Goal: Consume media (video, audio)

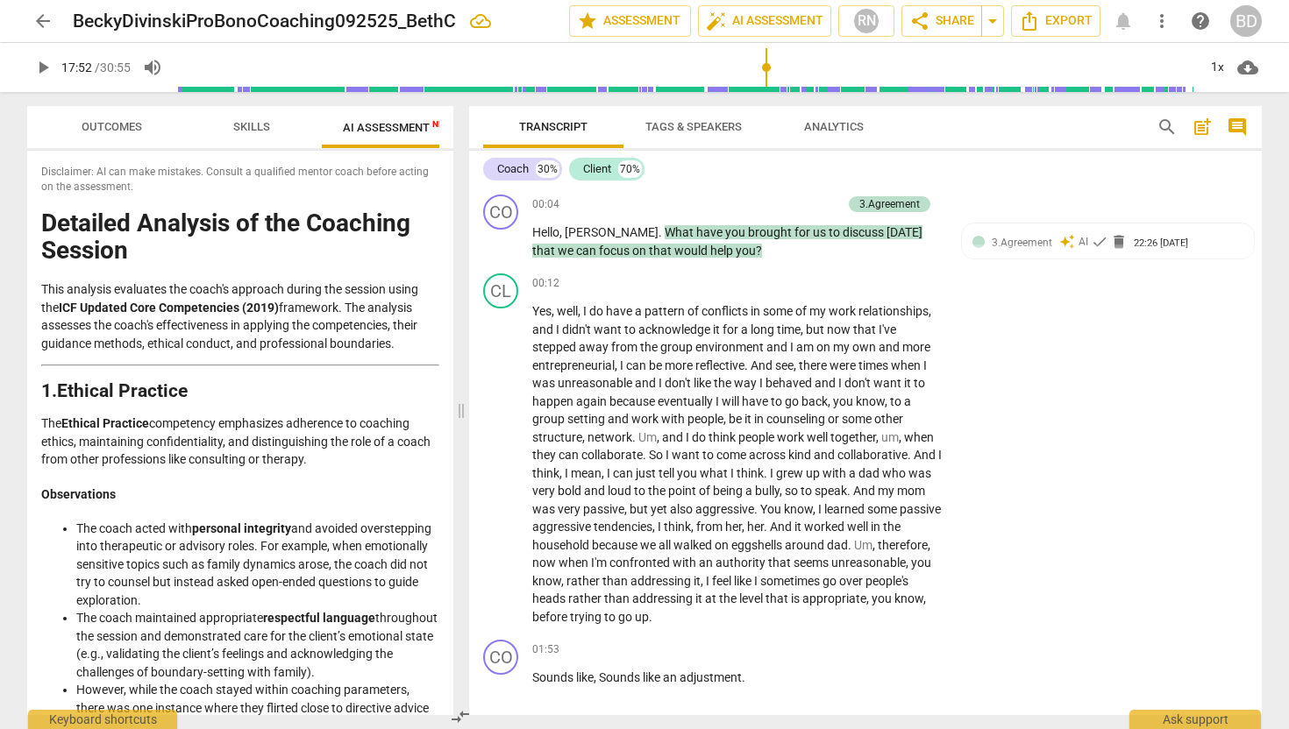
scroll to position [4420, 0]
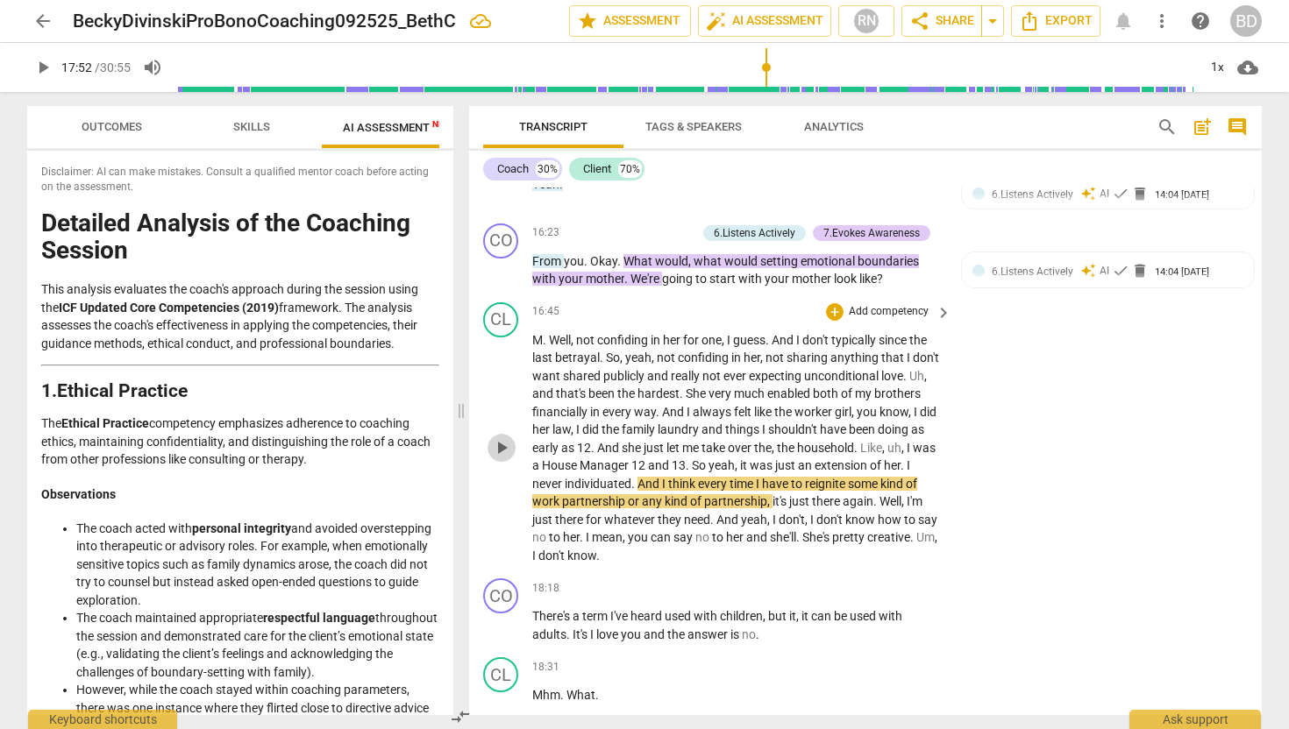
click at [503, 437] on span "play_arrow" at bounding box center [501, 447] width 21 height 21
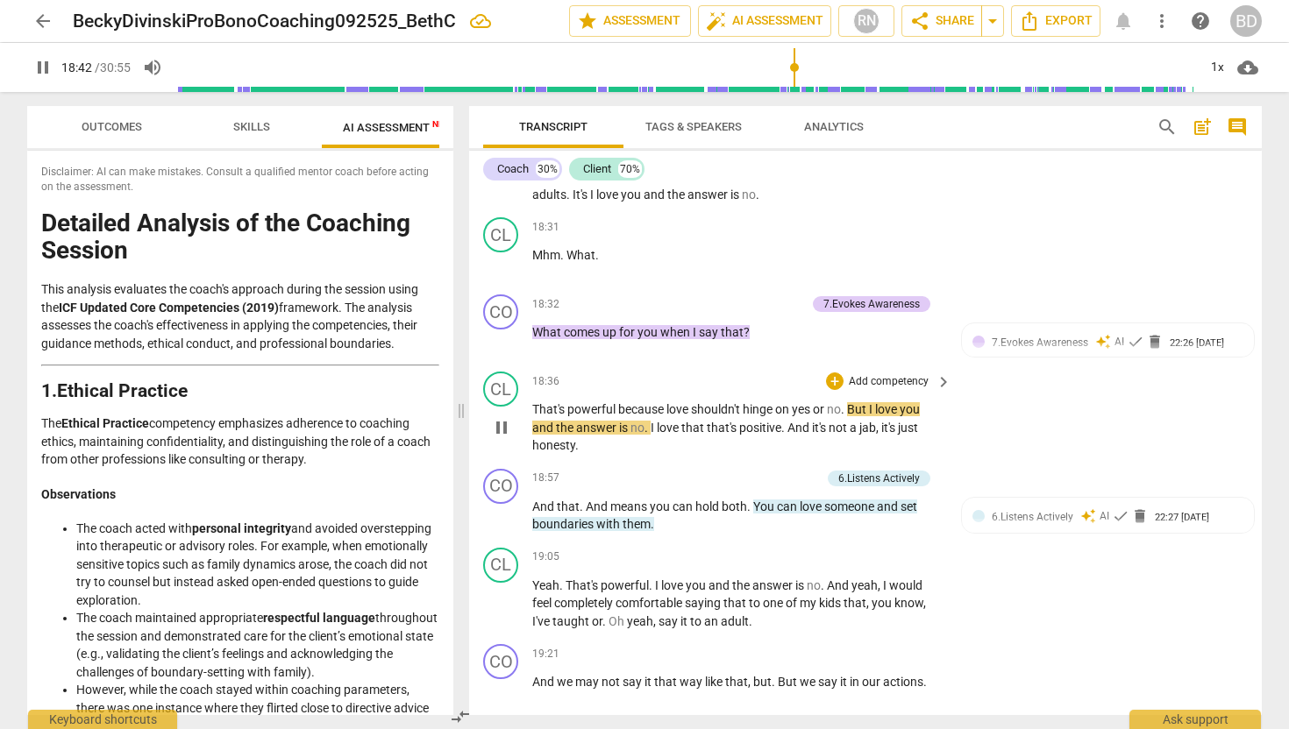
scroll to position [4857, 0]
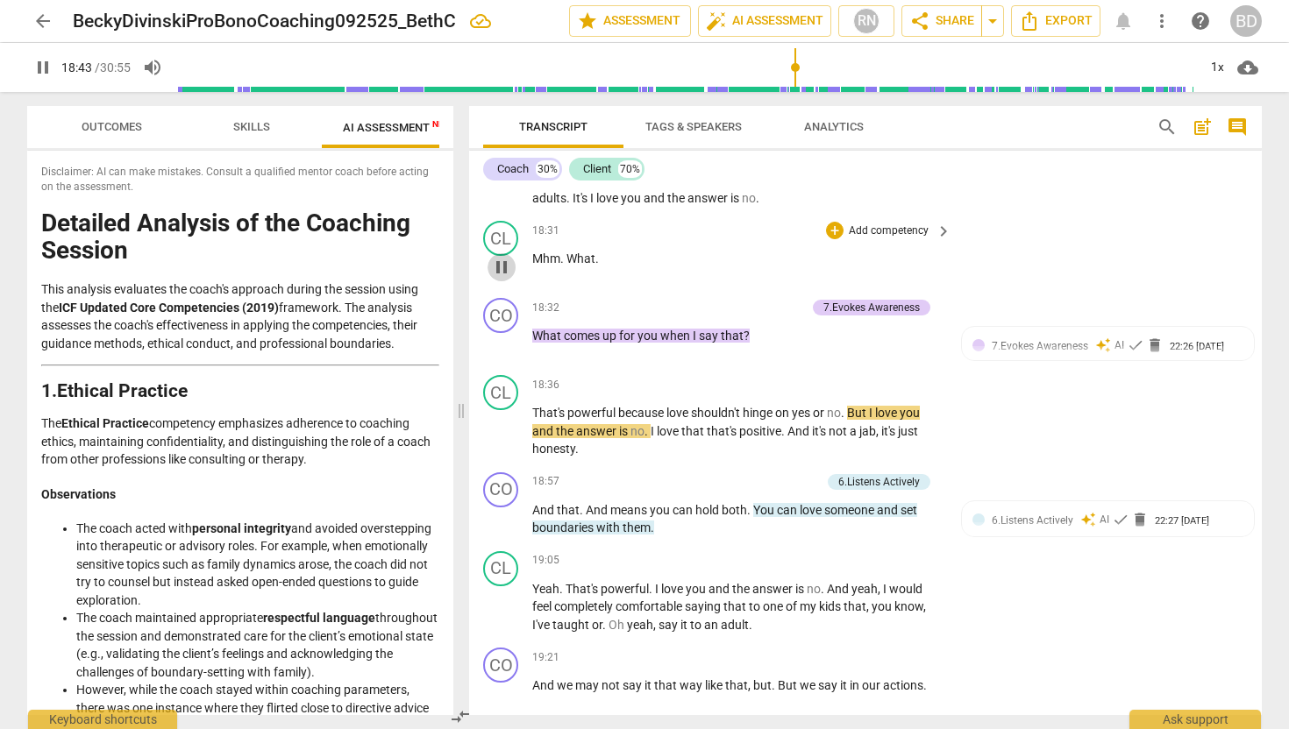
click at [504, 257] on span "pause" at bounding box center [501, 267] width 21 height 21
click at [567, 252] on span "What" at bounding box center [580, 259] width 29 height 14
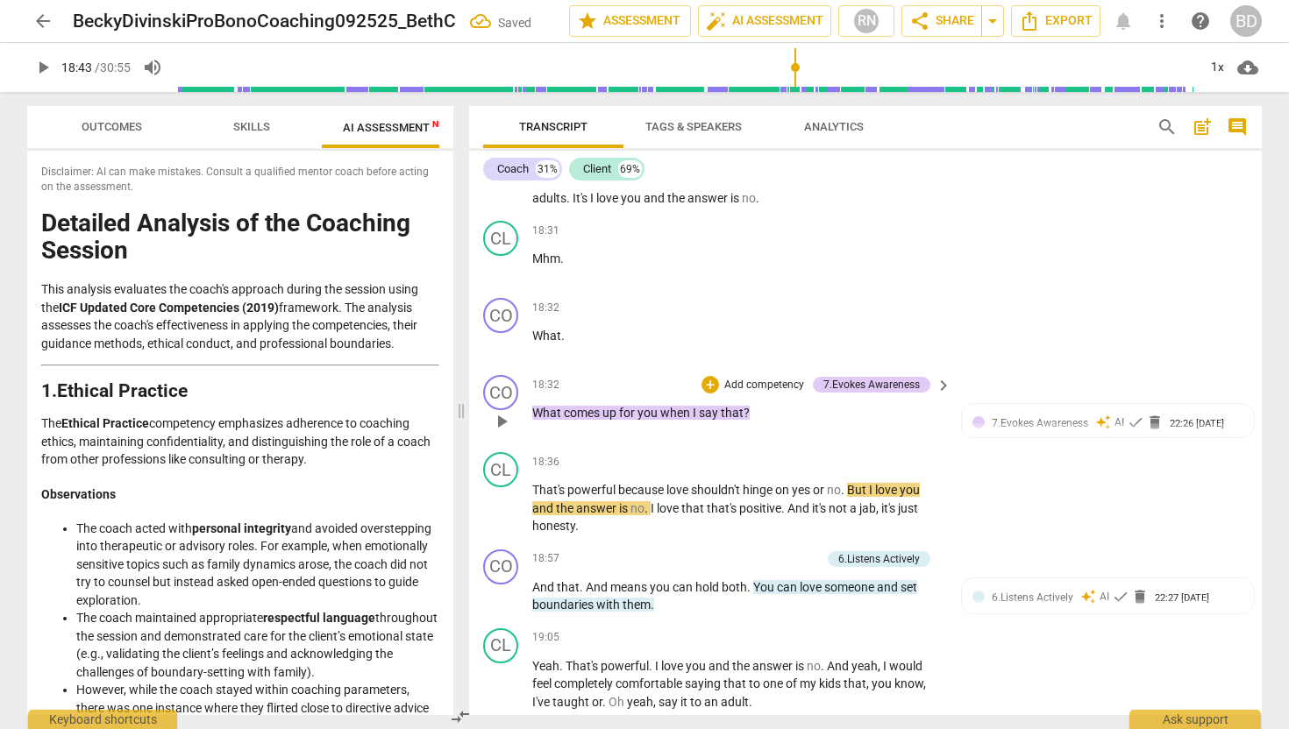
click at [532, 406] on span "What" at bounding box center [548, 413] width 32 height 14
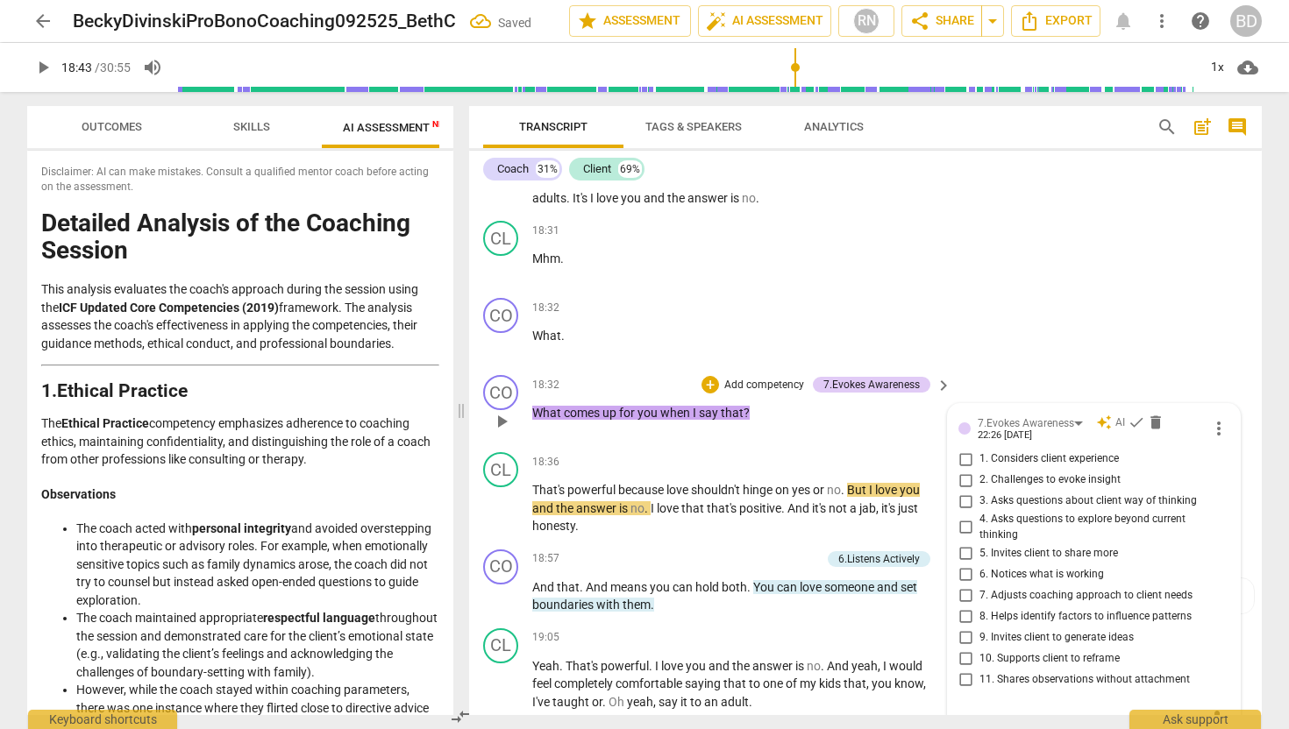
click at [535, 406] on span "What" at bounding box center [548, 413] width 32 height 14
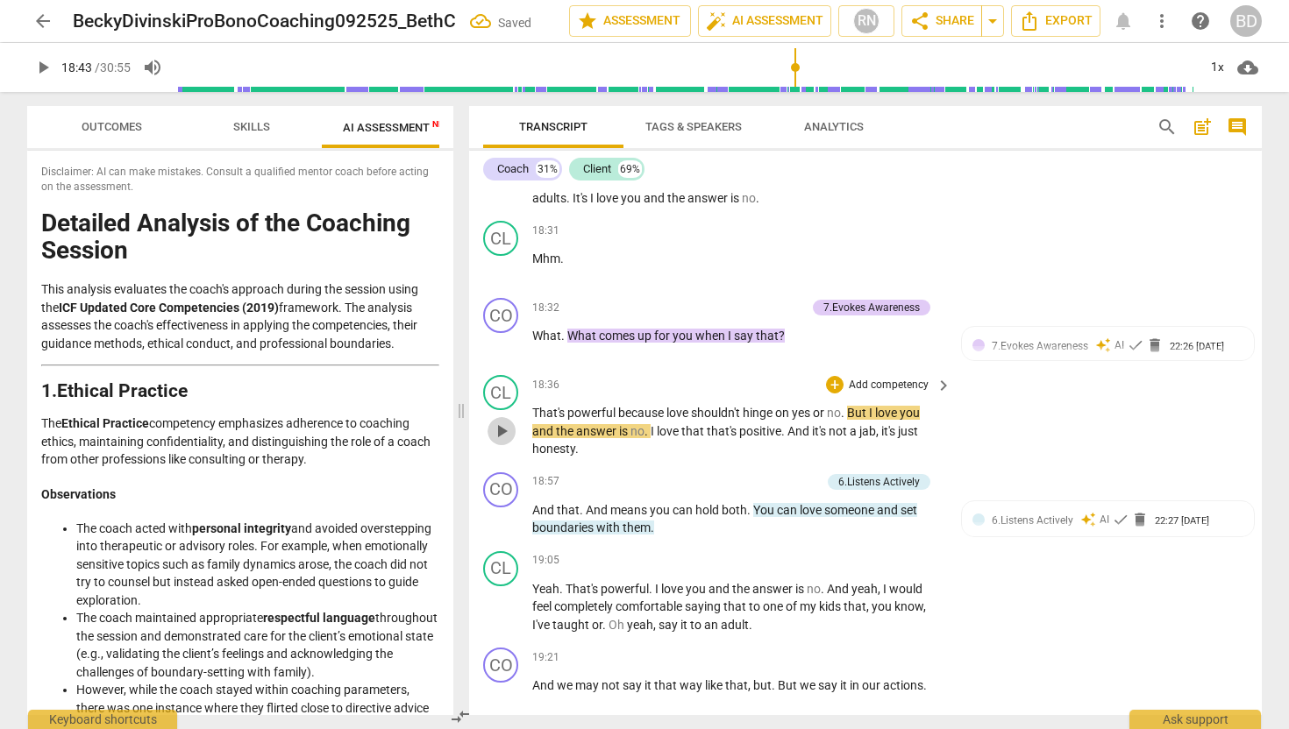
click at [500, 421] on span "play_arrow" at bounding box center [501, 431] width 21 height 21
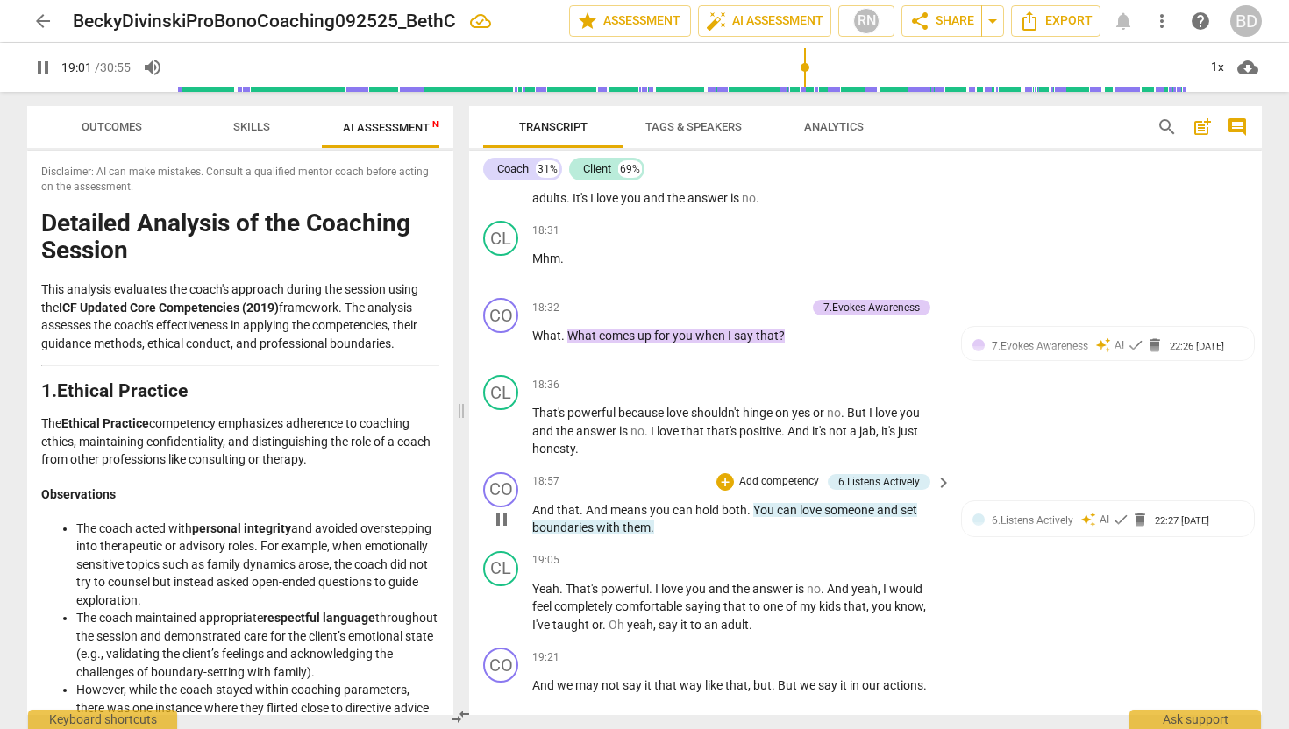
click at [590, 503] on span "And" at bounding box center [598, 510] width 25 height 14
type input "1144"
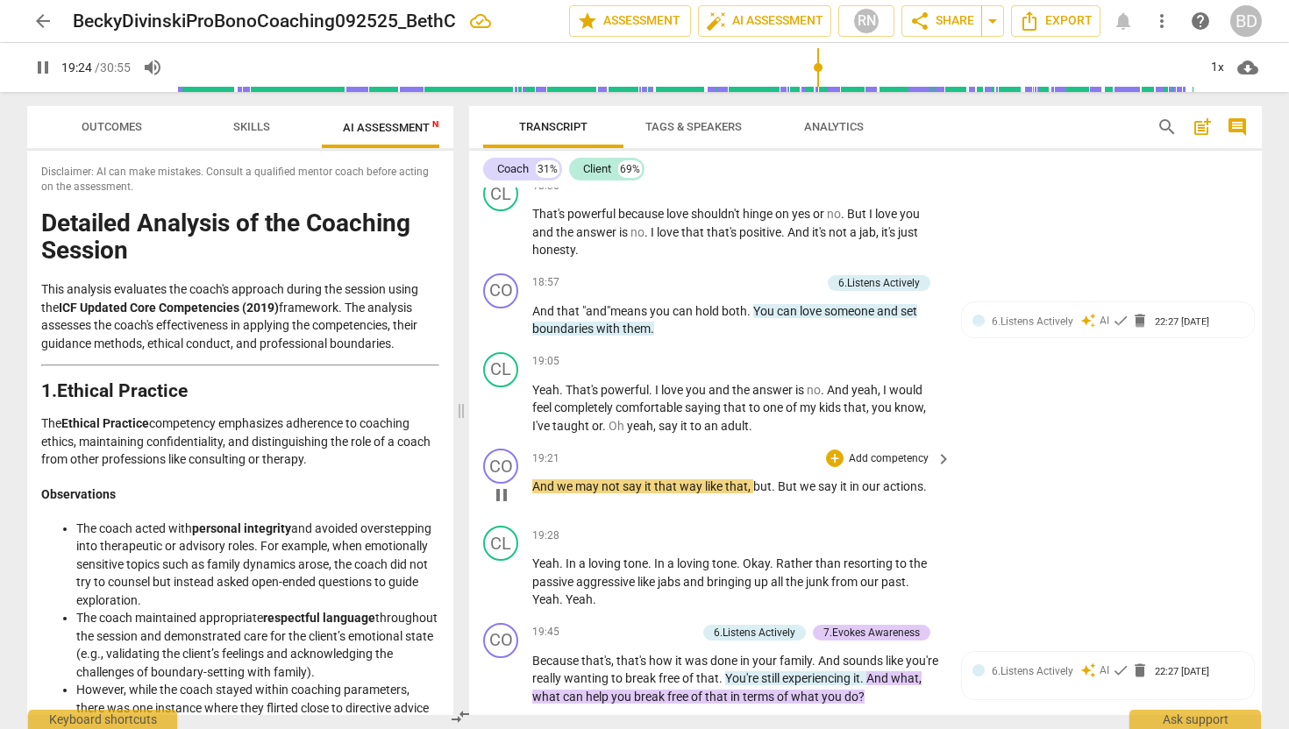
scroll to position [5059, 0]
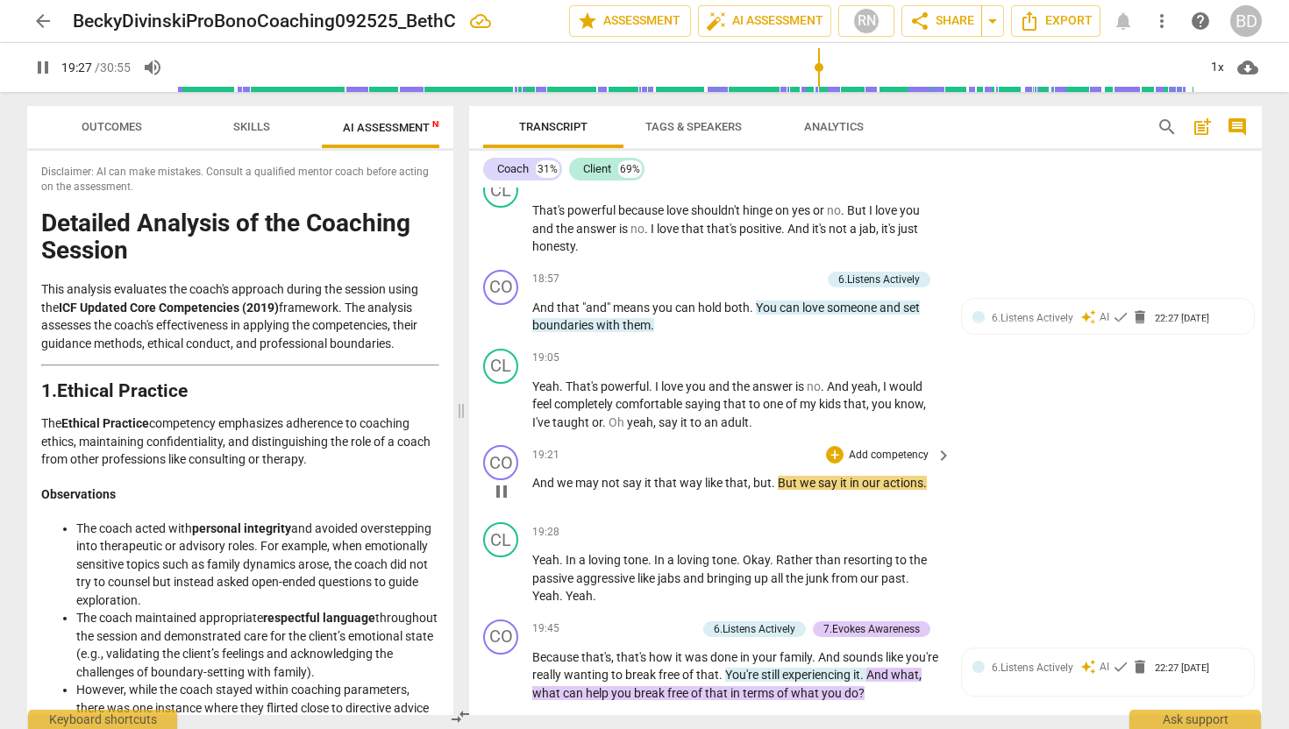
click at [702, 476] on span "way" at bounding box center [691, 483] width 25 height 14
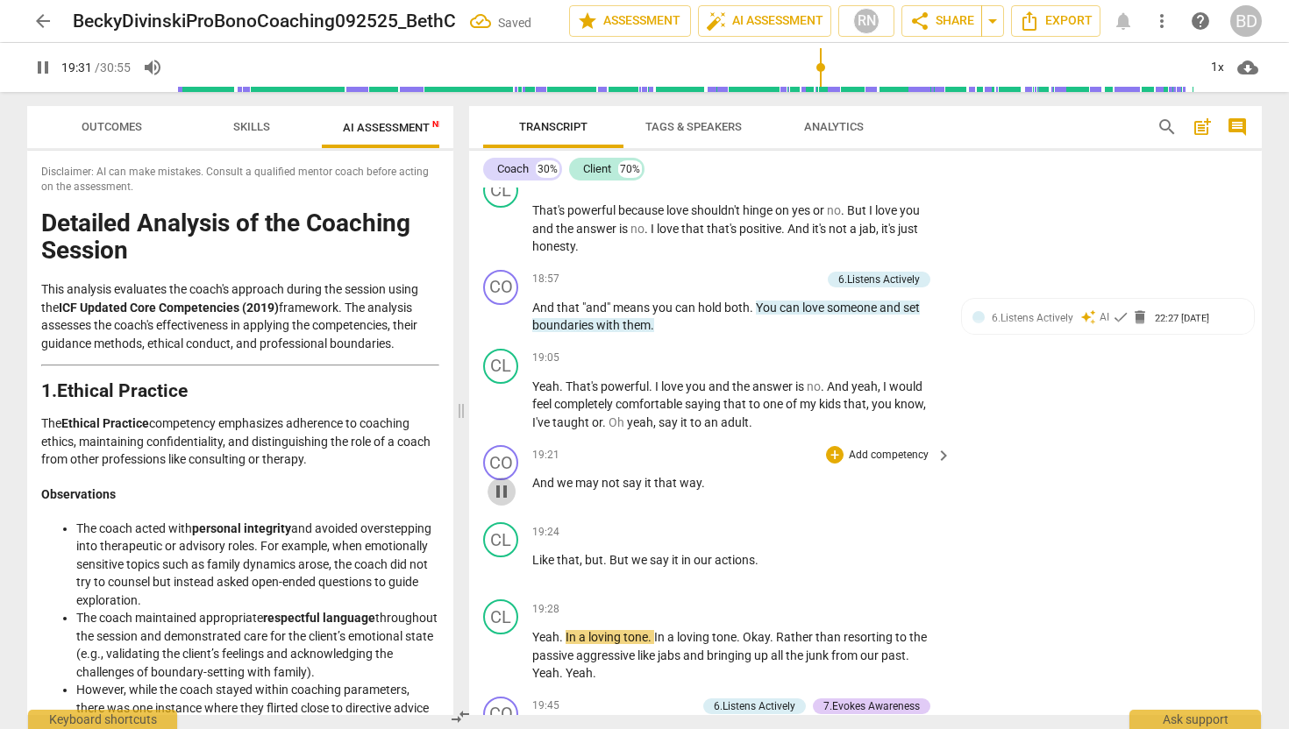
click at [504, 481] on span "pause" at bounding box center [501, 491] width 21 height 21
click at [504, 481] on span "play_arrow" at bounding box center [501, 491] width 21 height 21
click at [578, 553] on span "that" at bounding box center [568, 560] width 23 height 14
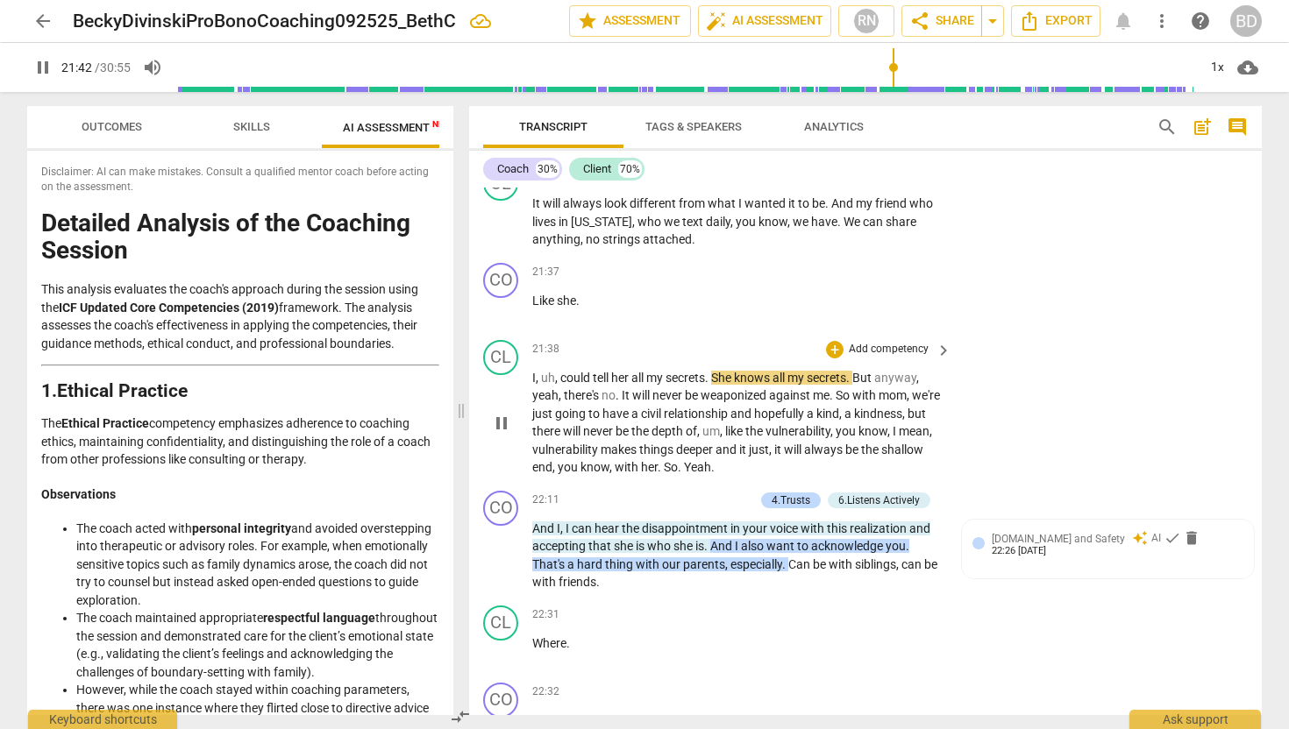
scroll to position [6025, 0]
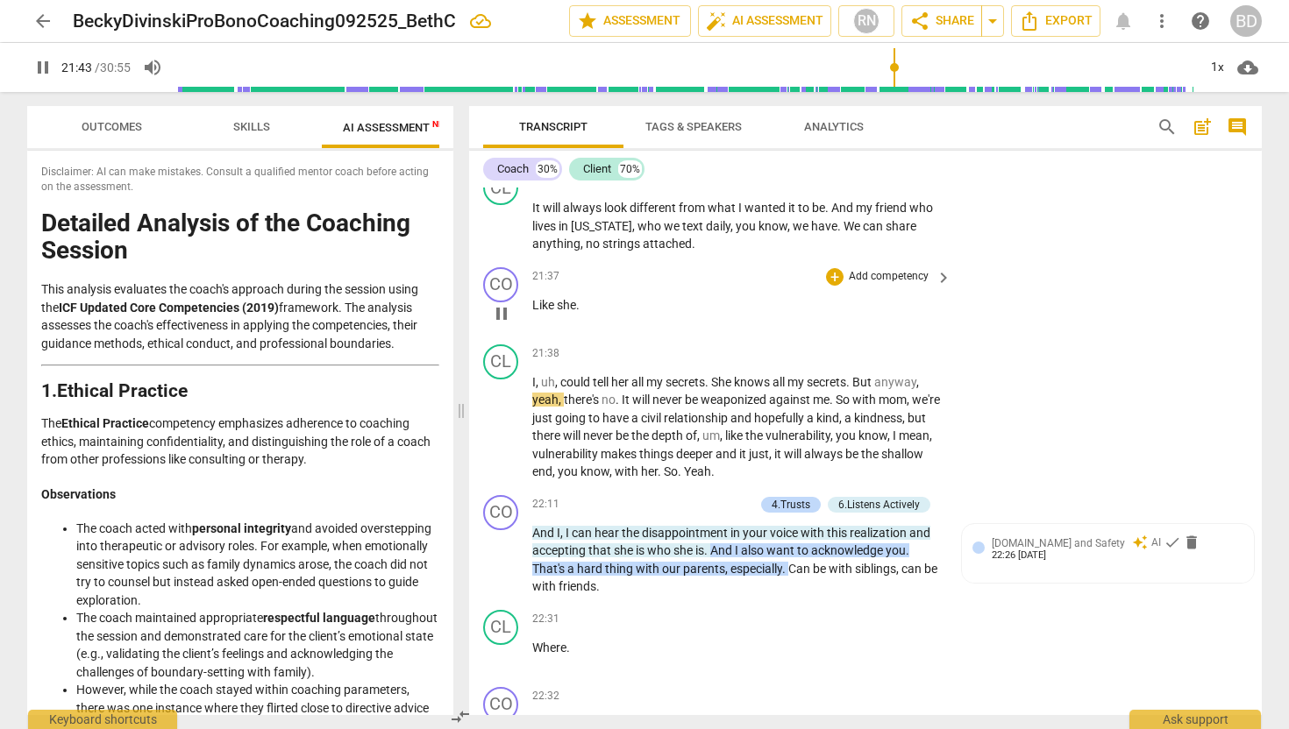
click at [532, 298] on span "Like" at bounding box center [544, 305] width 25 height 14
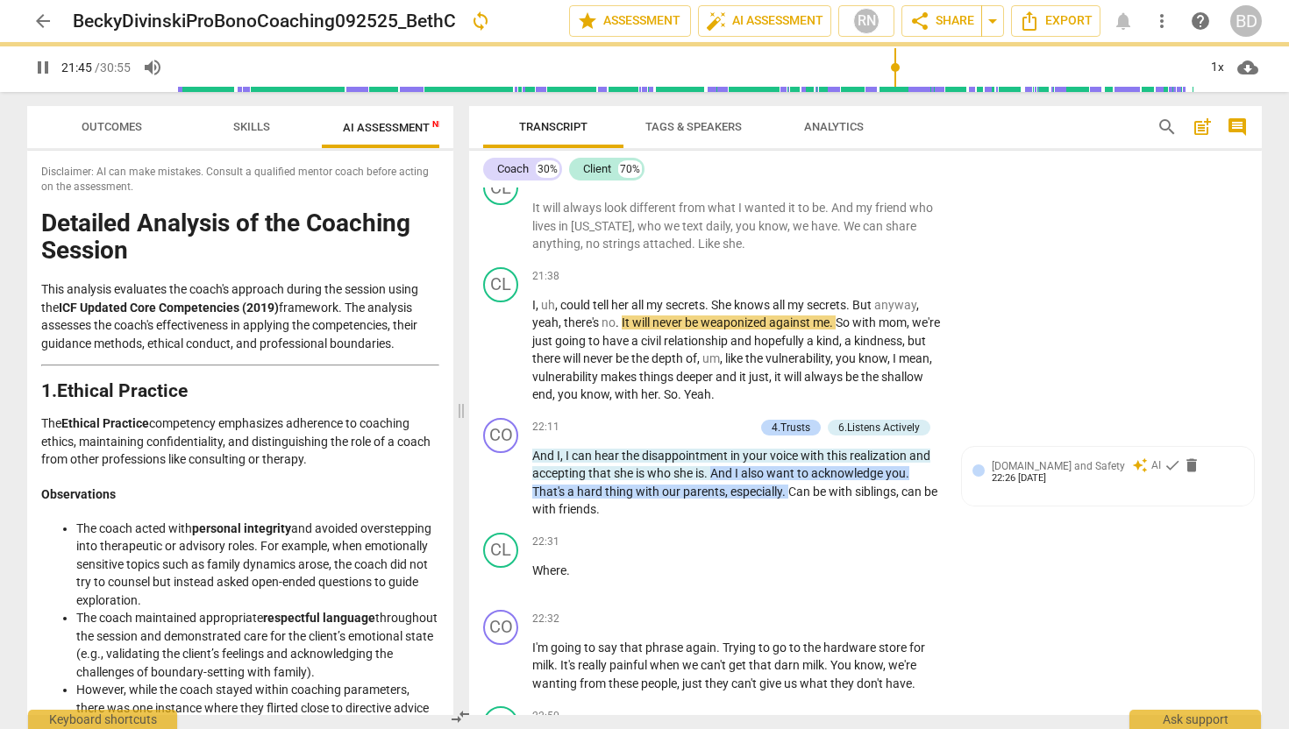
scroll to position [5948, 0]
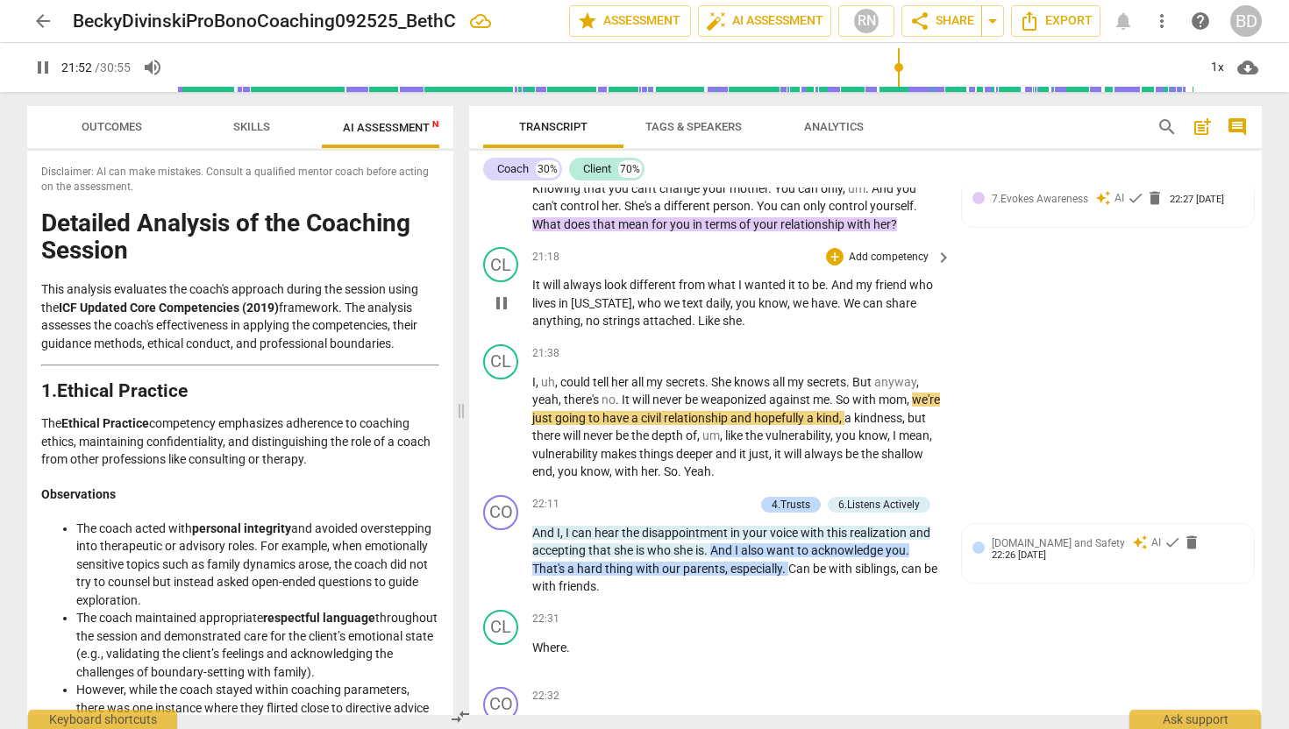
click at [502, 293] on span "pause" at bounding box center [501, 303] width 21 height 21
click at [583, 314] on span "," at bounding box center [582, 321] width 5 height 14
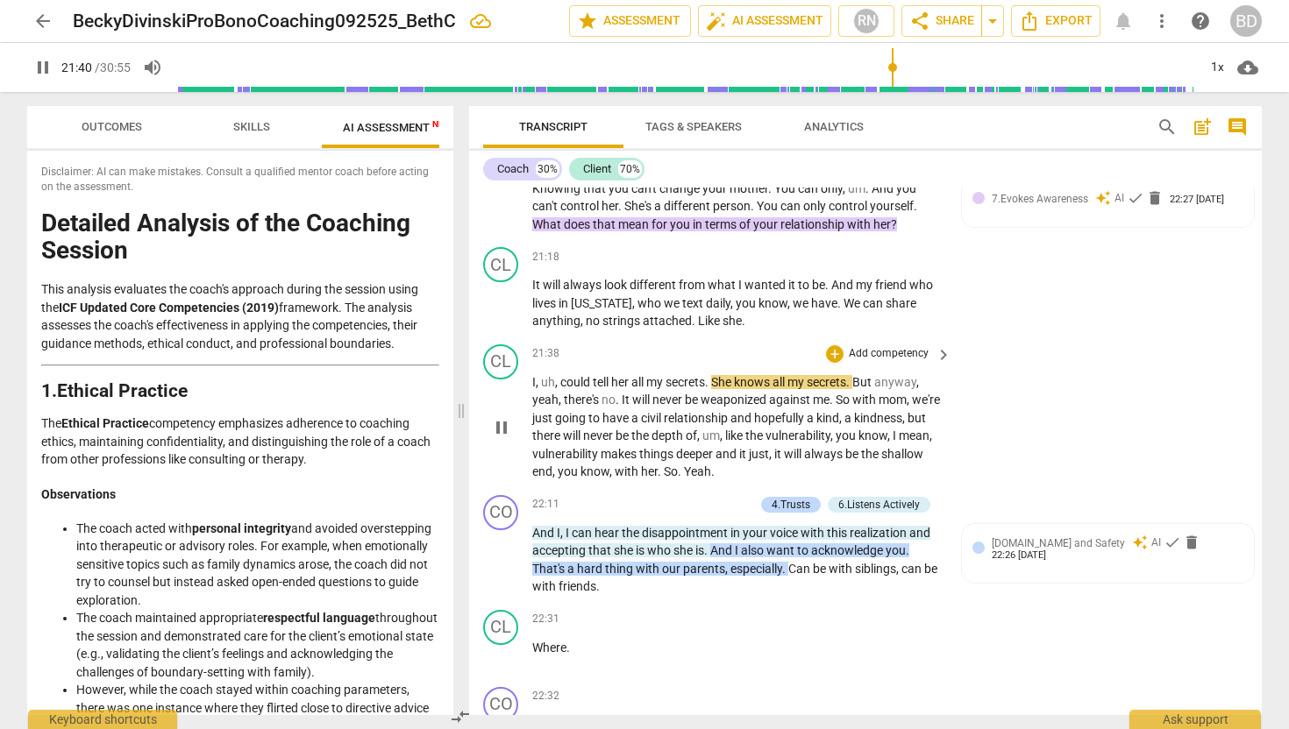
click at [532, 375] on span "I" at bounding box center [534, 382] width 4 height 14
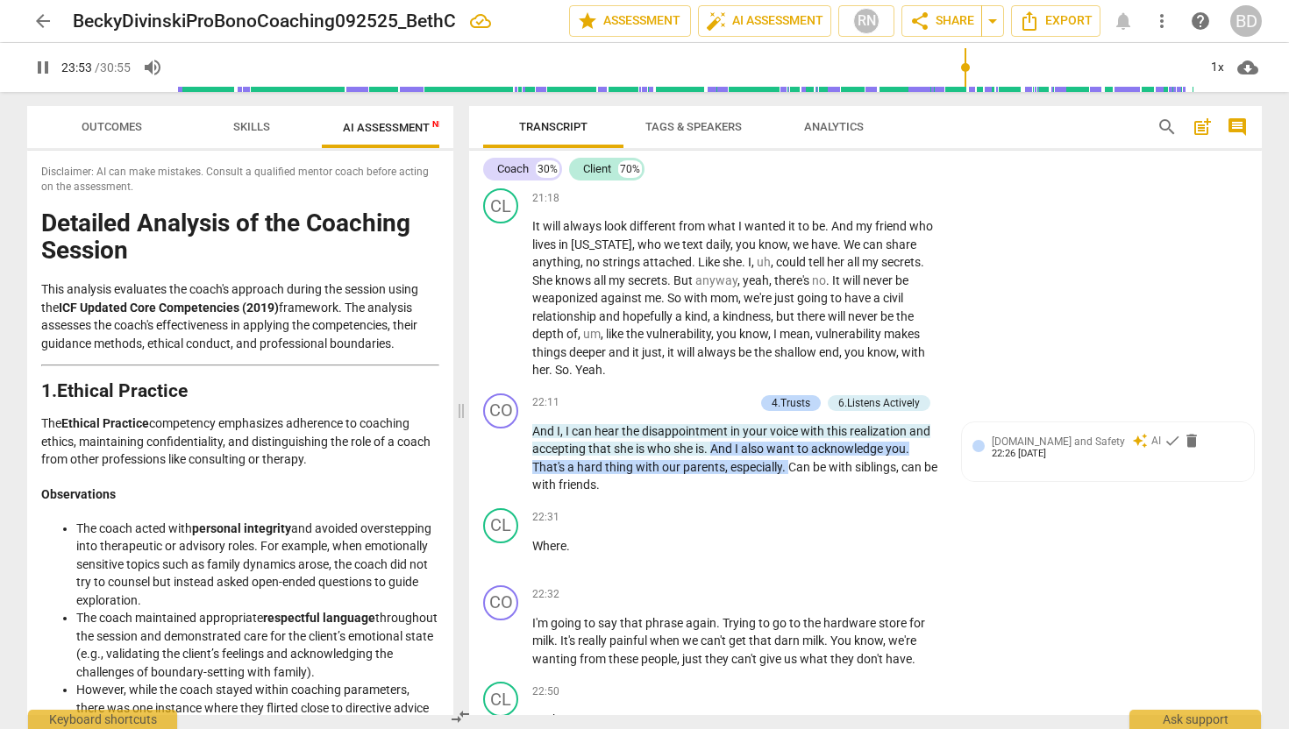
scroll to position [6008, 0]
click at [532, 423] on span "And" at bounding box center [544, 430] width 25 height 14
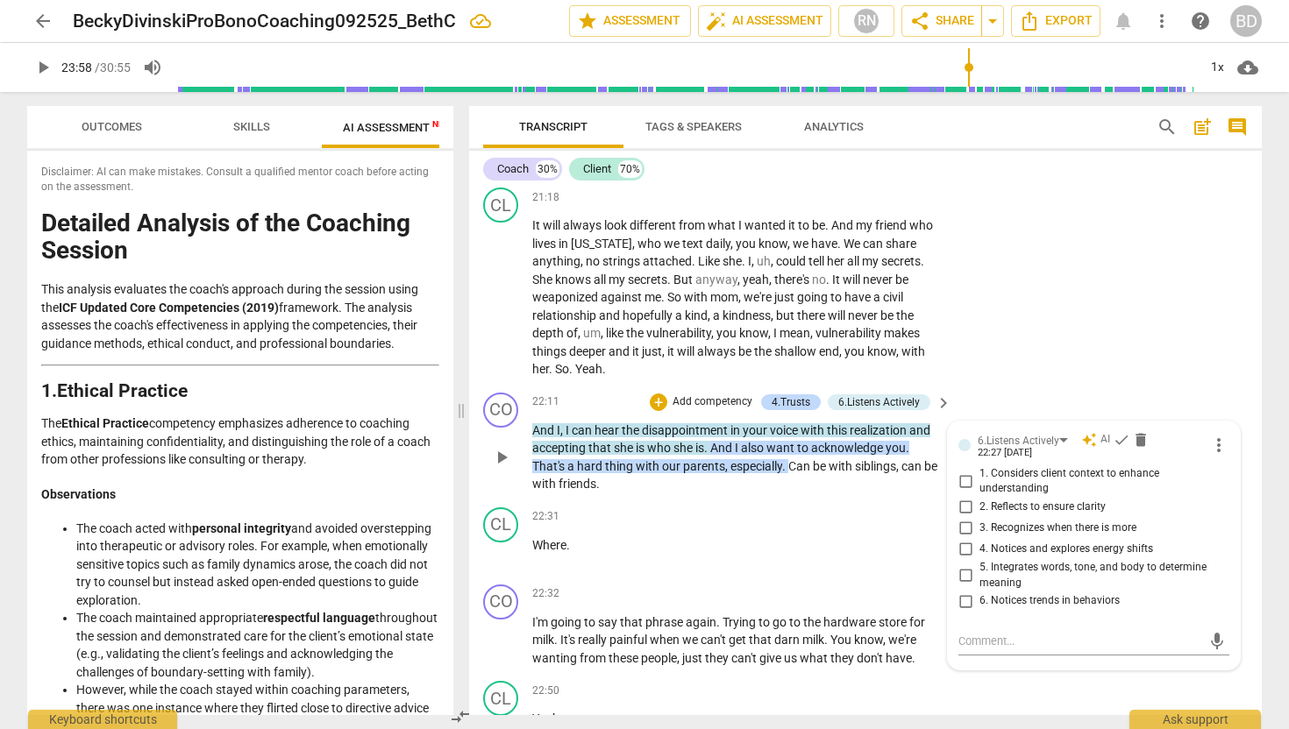
click at [530, 428] on div "play_arrow pause" at bounding box center [509, 458] width 45 height 60
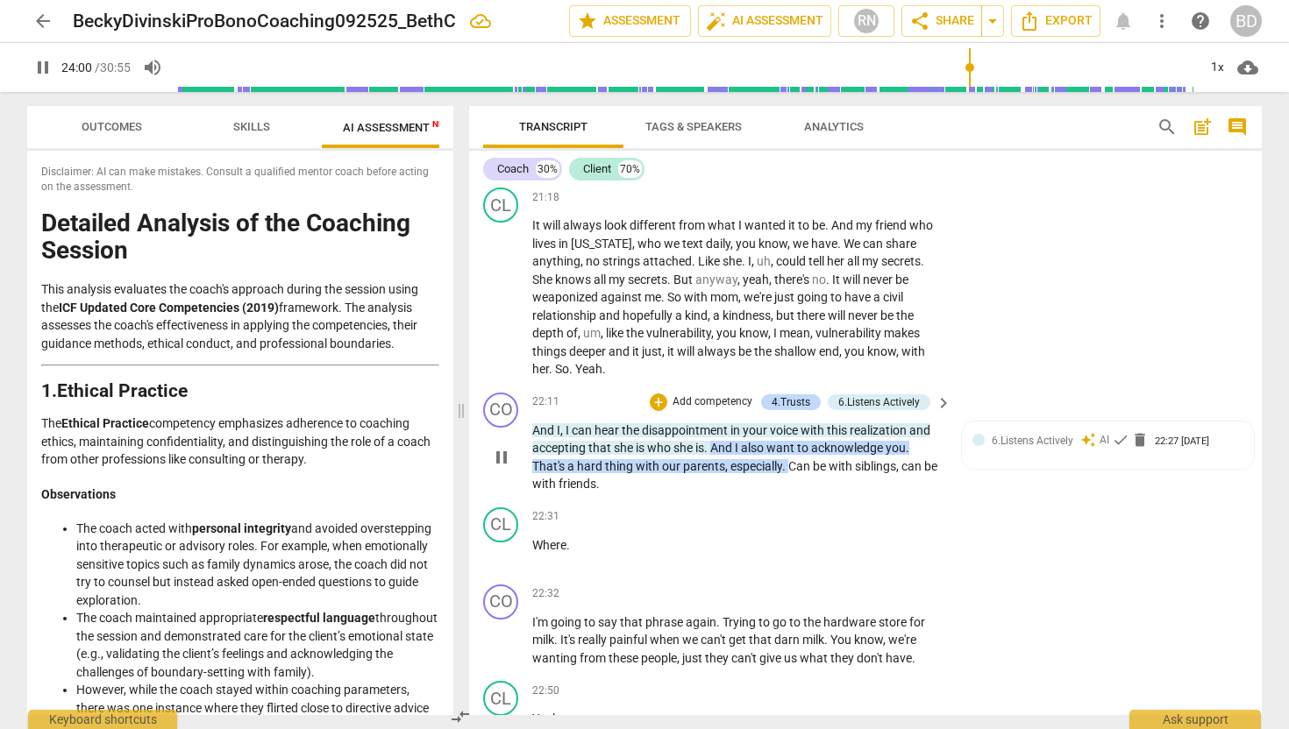
click at [529, 428] on div "play_arrow pause" at bounding box center [509, 458] width 45 height 60
click at [501, 447] on span "pause" at bounding box center [501, 457] width 21 height 21
click at [502, 447] on span "play_arrow" at bounding box center [501, 457] width 21 height 21
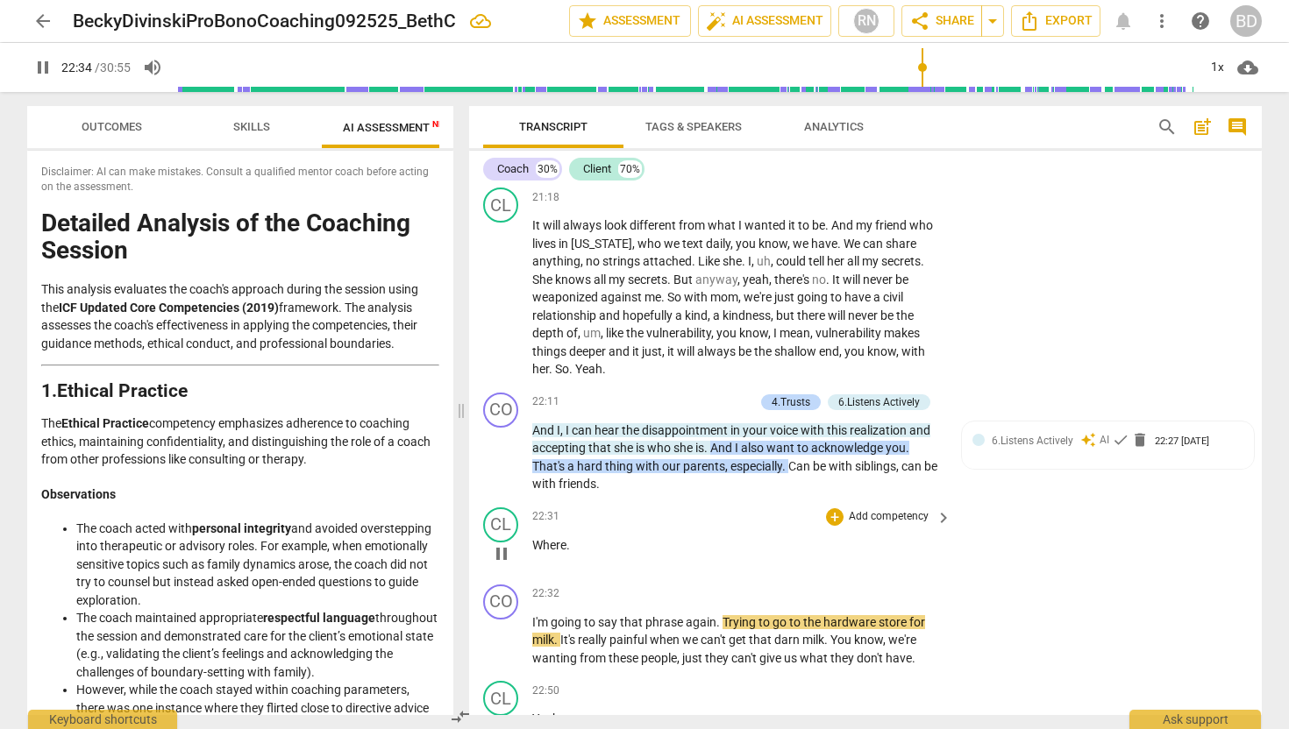
click at [530, 543] on div "play_arrow pause" at bounding box center [509, 554] width 45 height 23
click at [532, 538] on span "Where" at bounding box center [549, 545] width 34 height 14
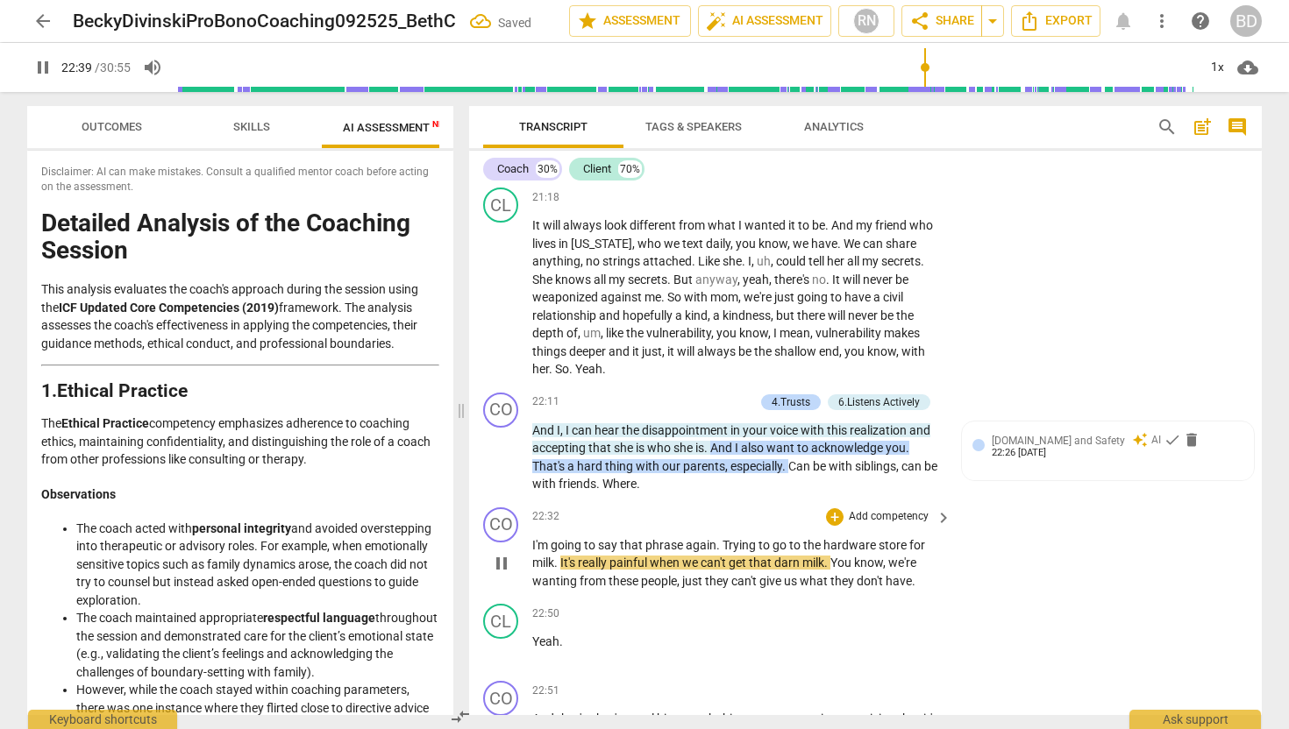
click at [532, 538] on span "I'm" at bounding box center [541, 545] width 18 height 14
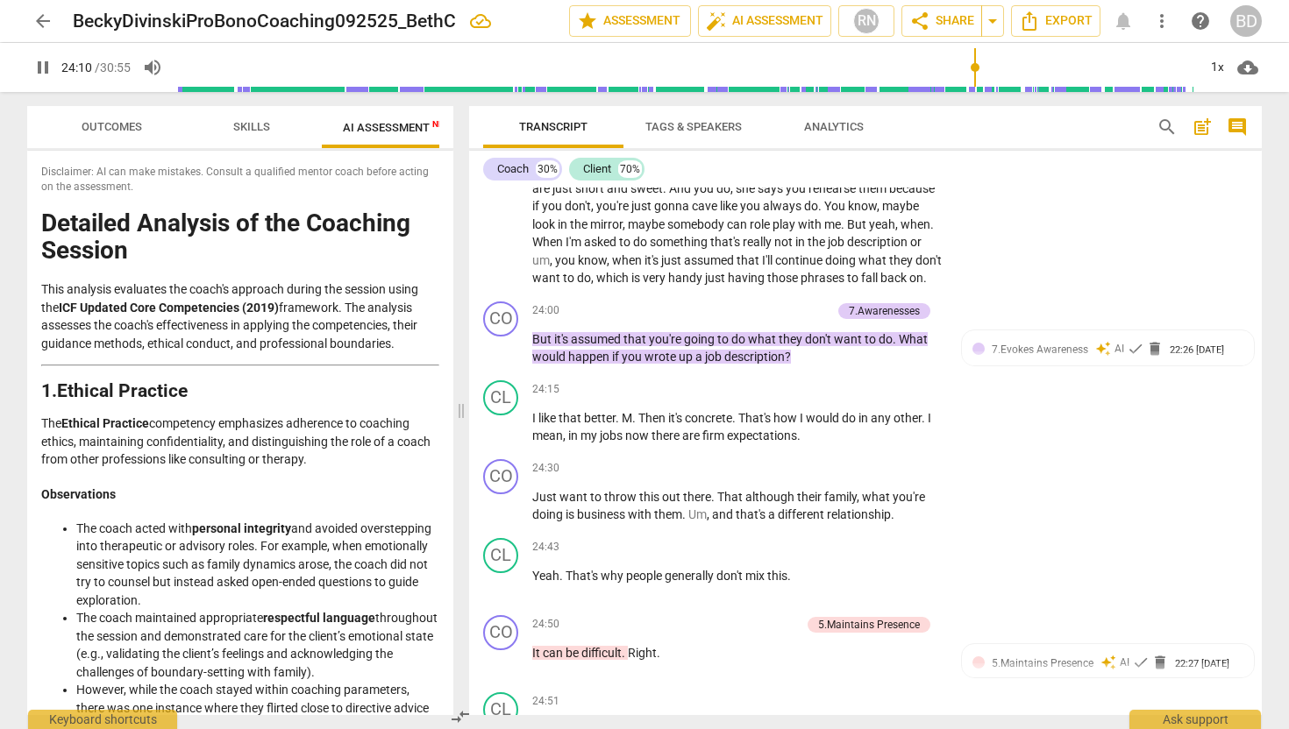
scroll to position [6786, 0]
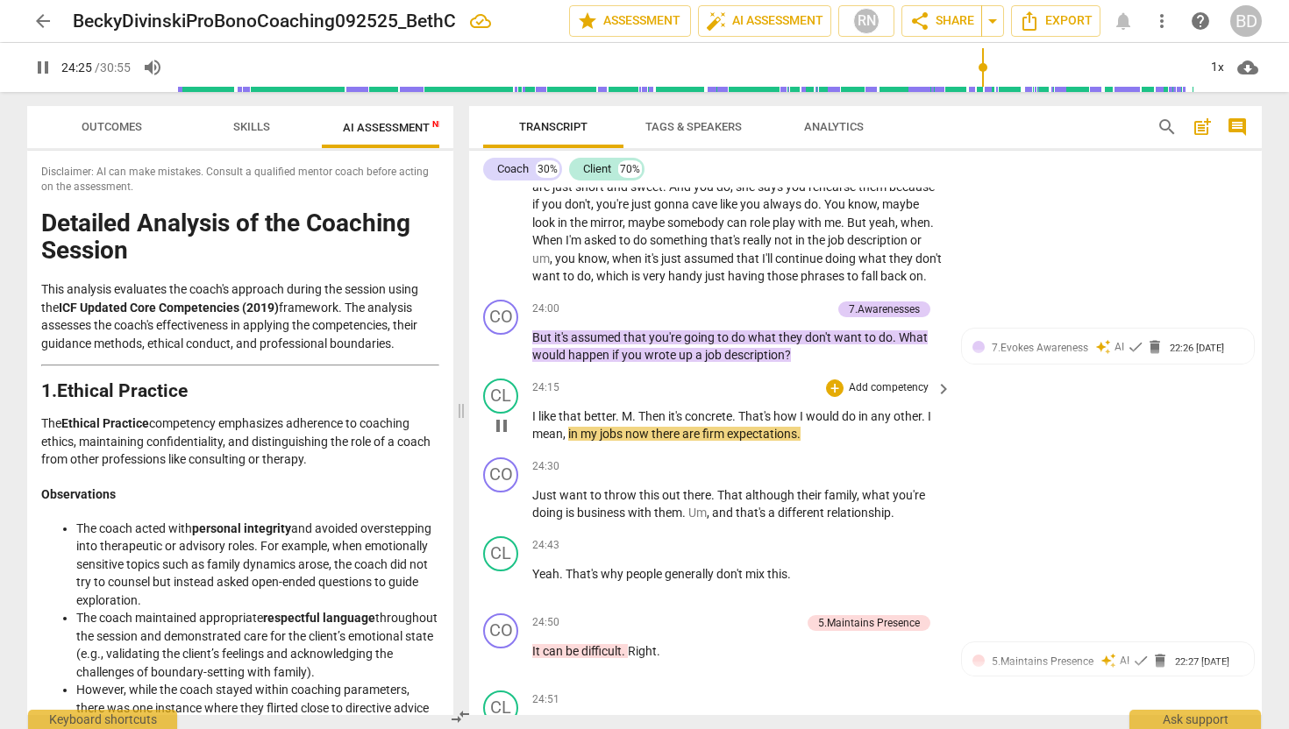
click at [633, 414] on span "." at bounding box center [635, 416] width 6 height 14
type input "1466"
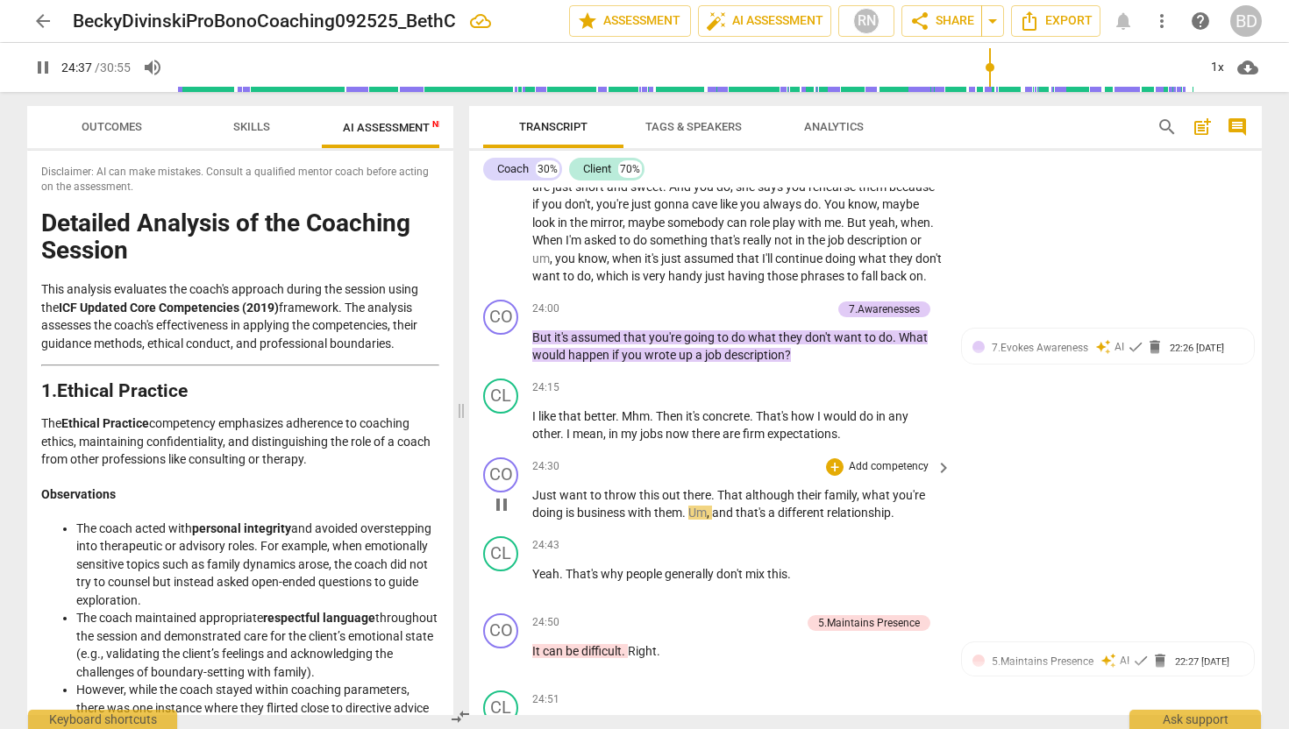
click at [817, 492] on span "their" at bounding box center [810, 495] width 27 height 14
type input "1479"
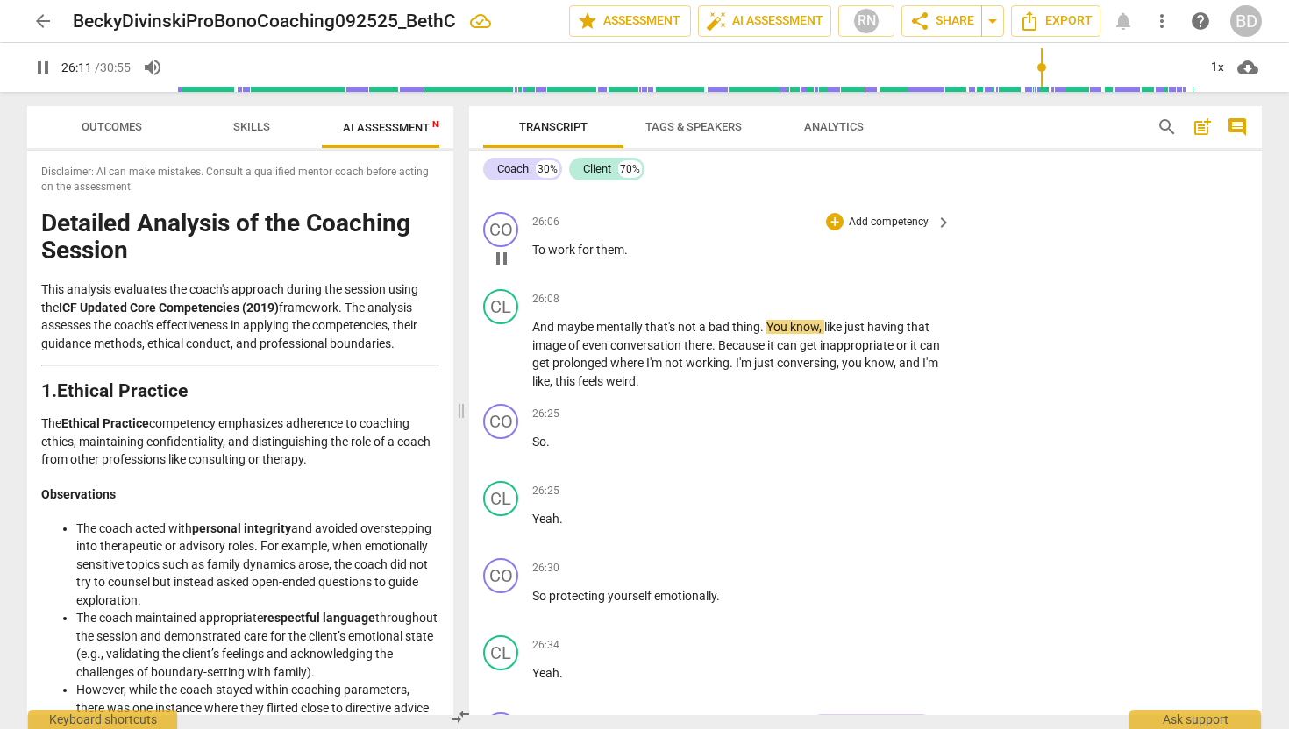
scroll to position [7942, 0]
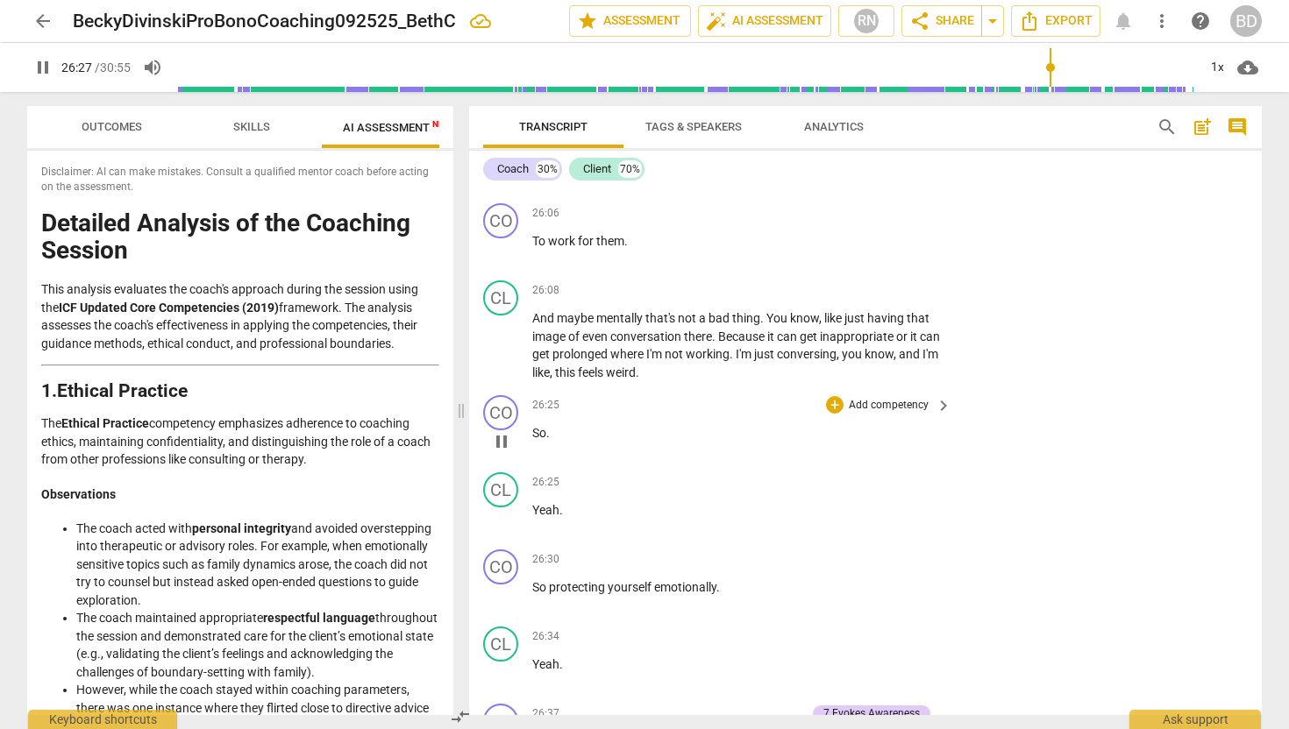
click at [534, 432] on span "So" at bounding box center [539, 433] width 14 height 14
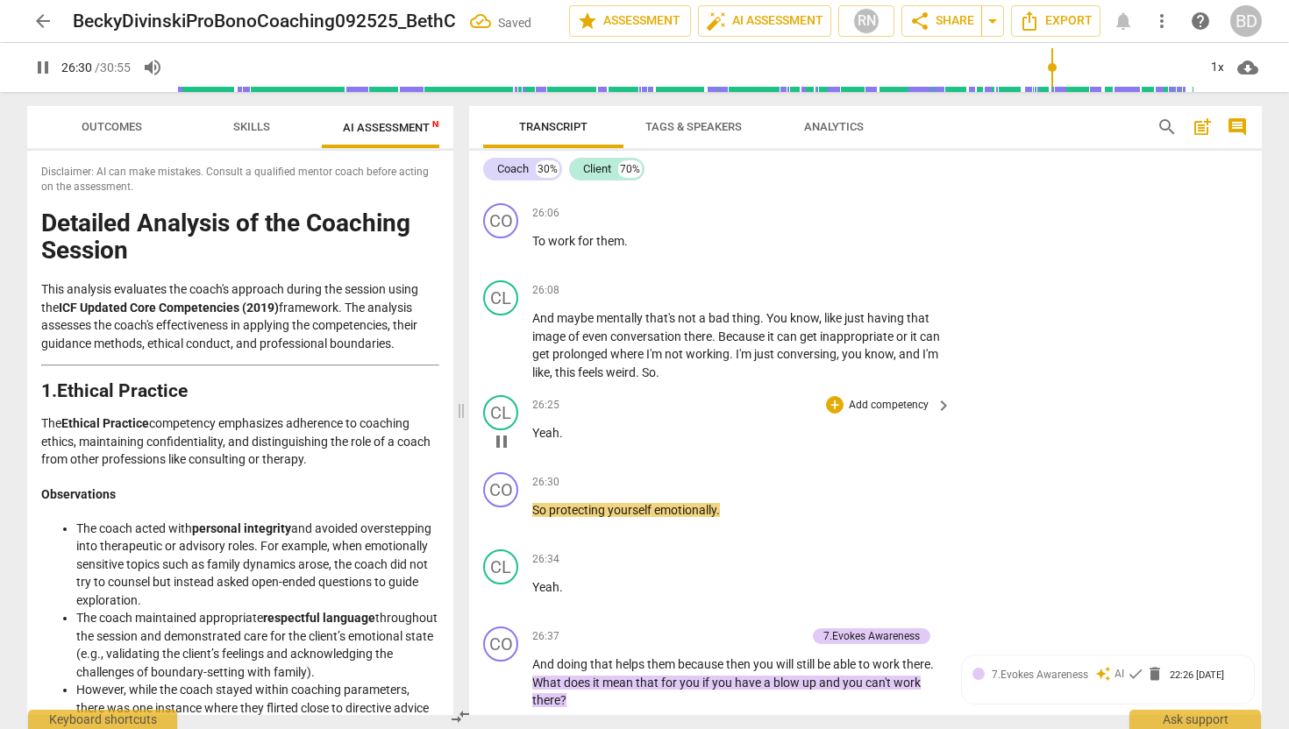
click at [532, 426] on span "Yeah" at bounding box center [545, 433] width 27 height 14
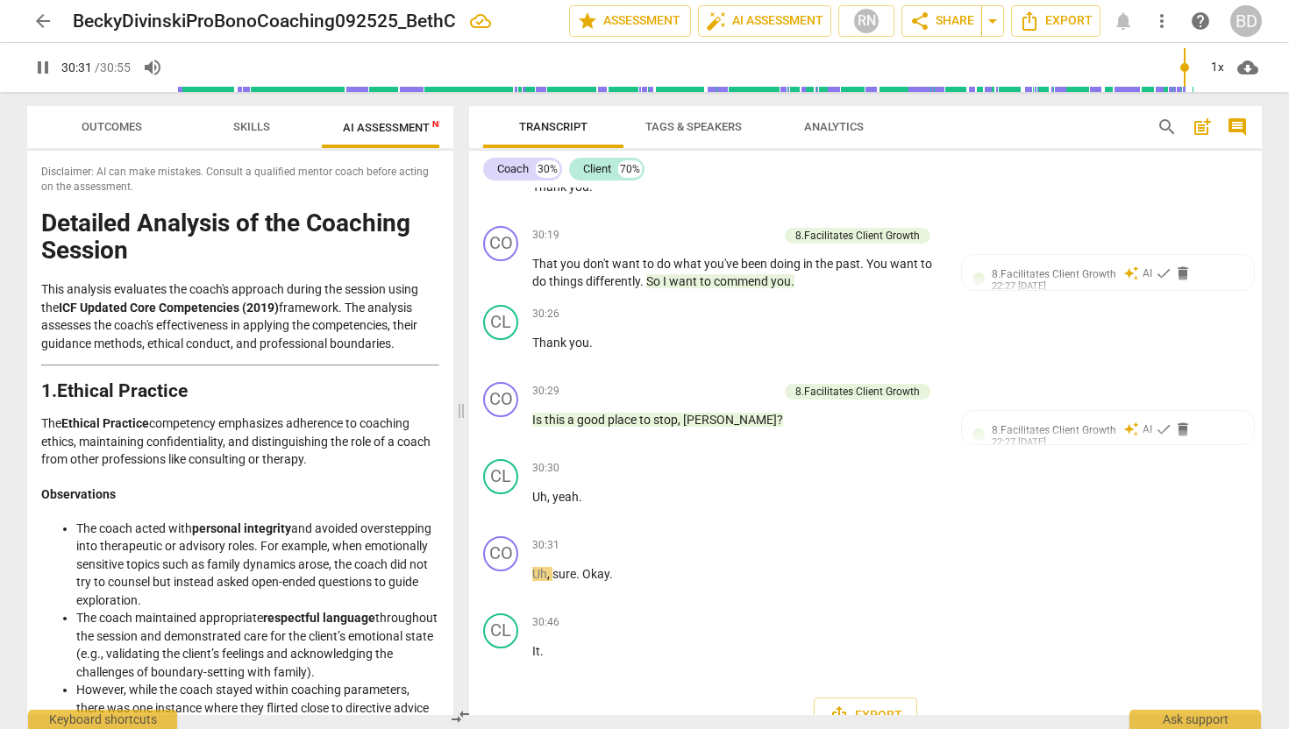
scroll to position [9618, 0]
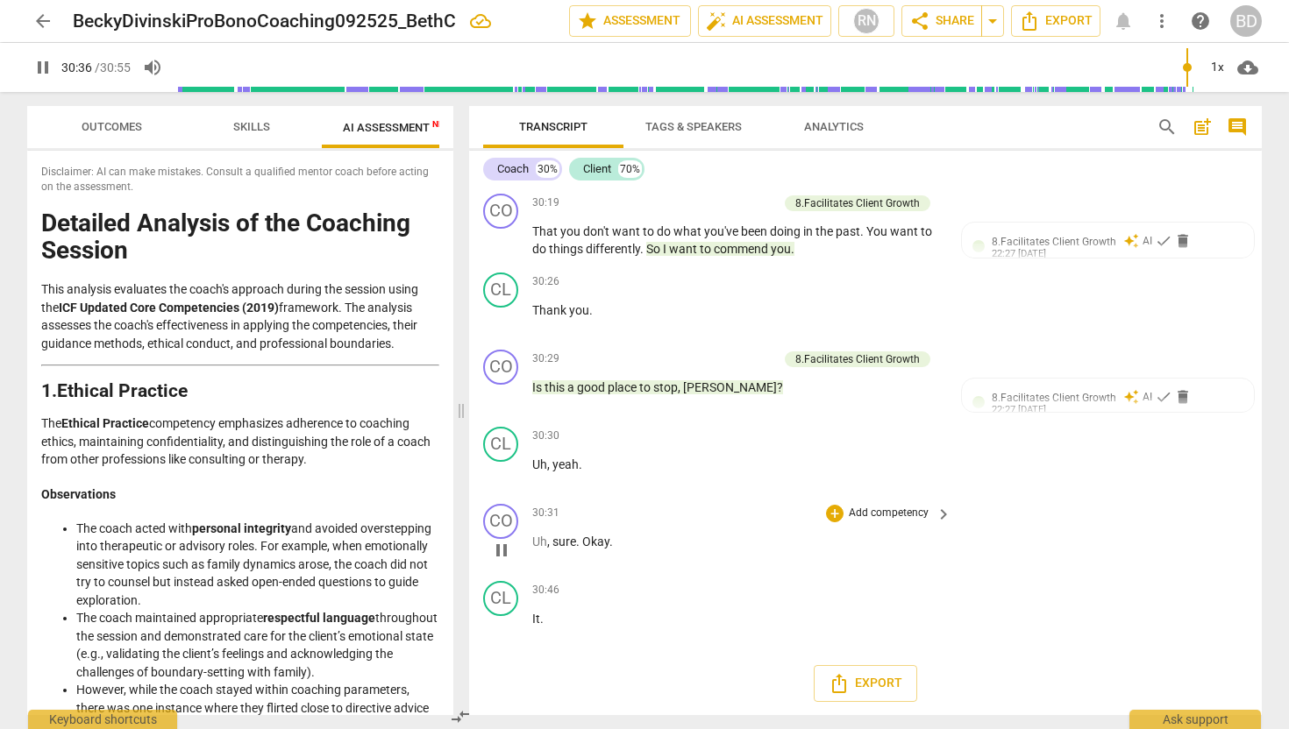
click at [533, 539] on span "Uh" at bounding box center [539, 542] width 15 height 14
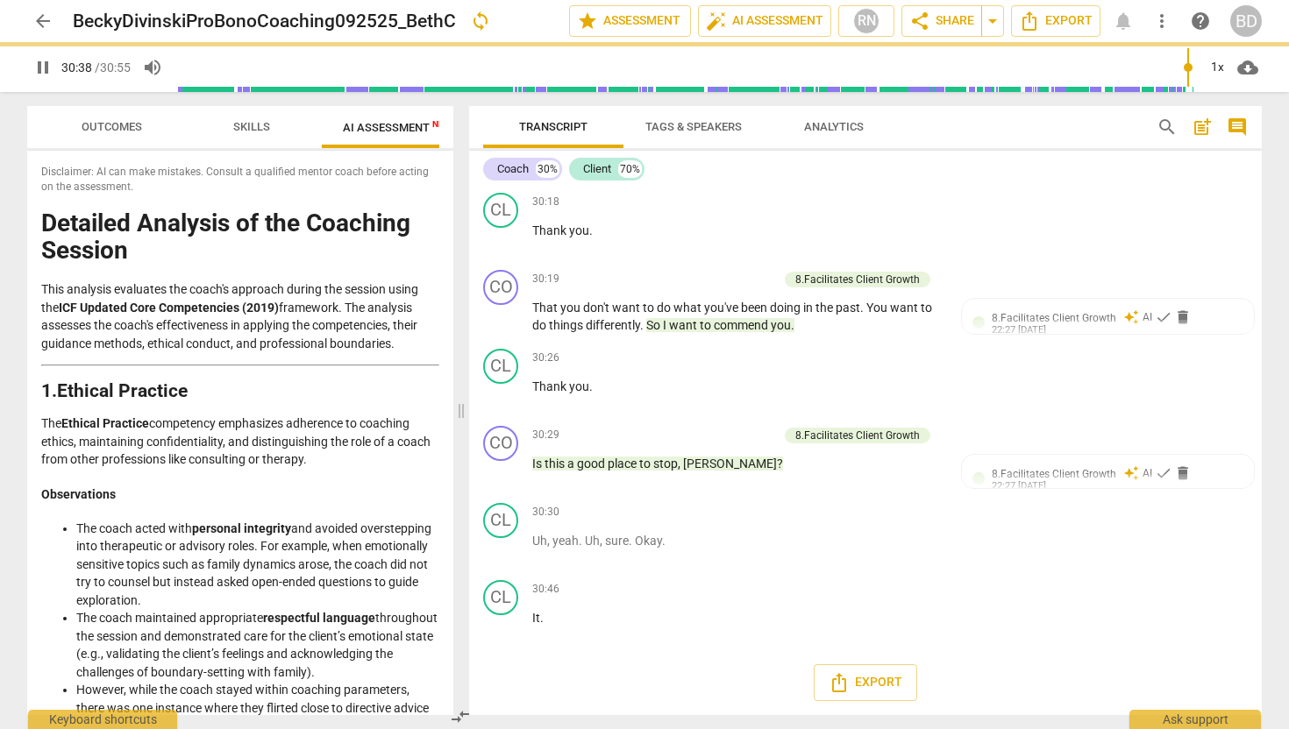
scroll to position [9541, 0]
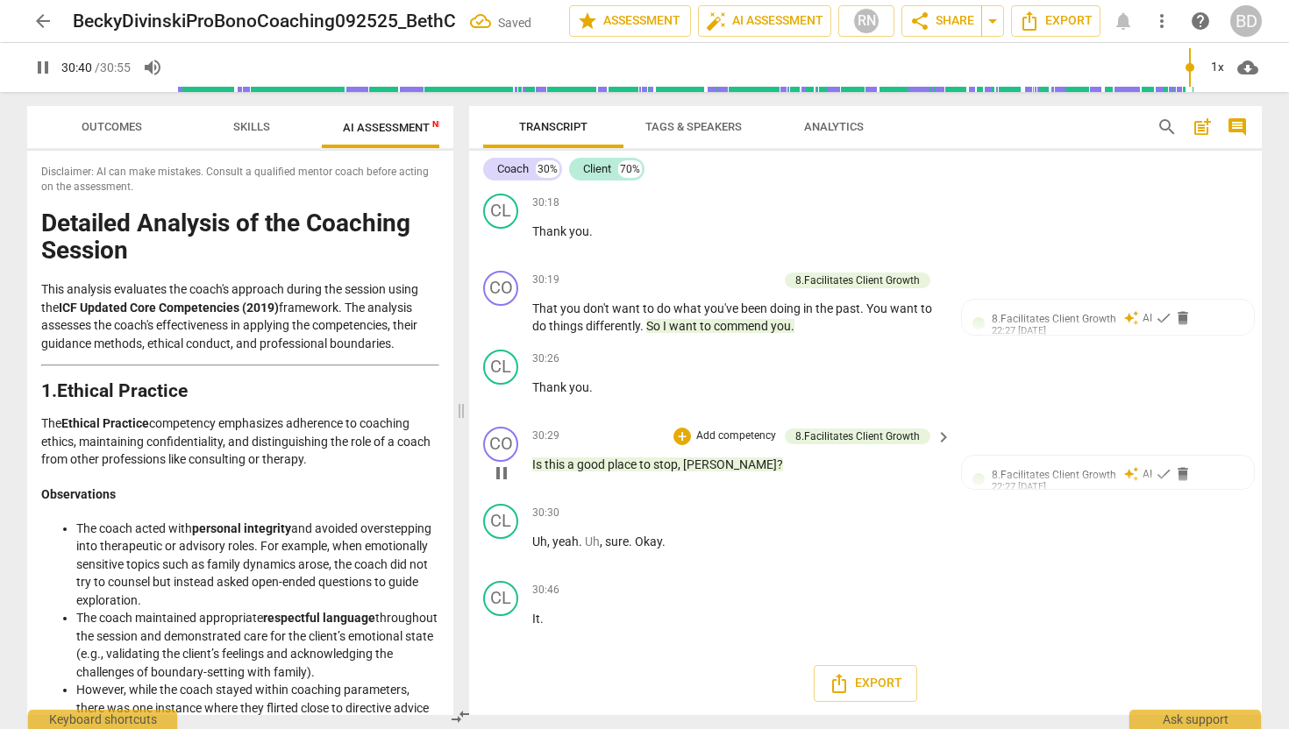
click at [501, 471] on span "pause" at bounding box center [501, 473] width 21 height 21
click at [502, 473] on span "play_arrow" at bounding box center [501, 473] width 21 height 21
click at [636, 539] on span "Okay" at bounding box center [648, 542] width 27 height 14
click at [547, 696] on p "It ." at bounding box center [737, 696] width 410 height 18
type input "1839"
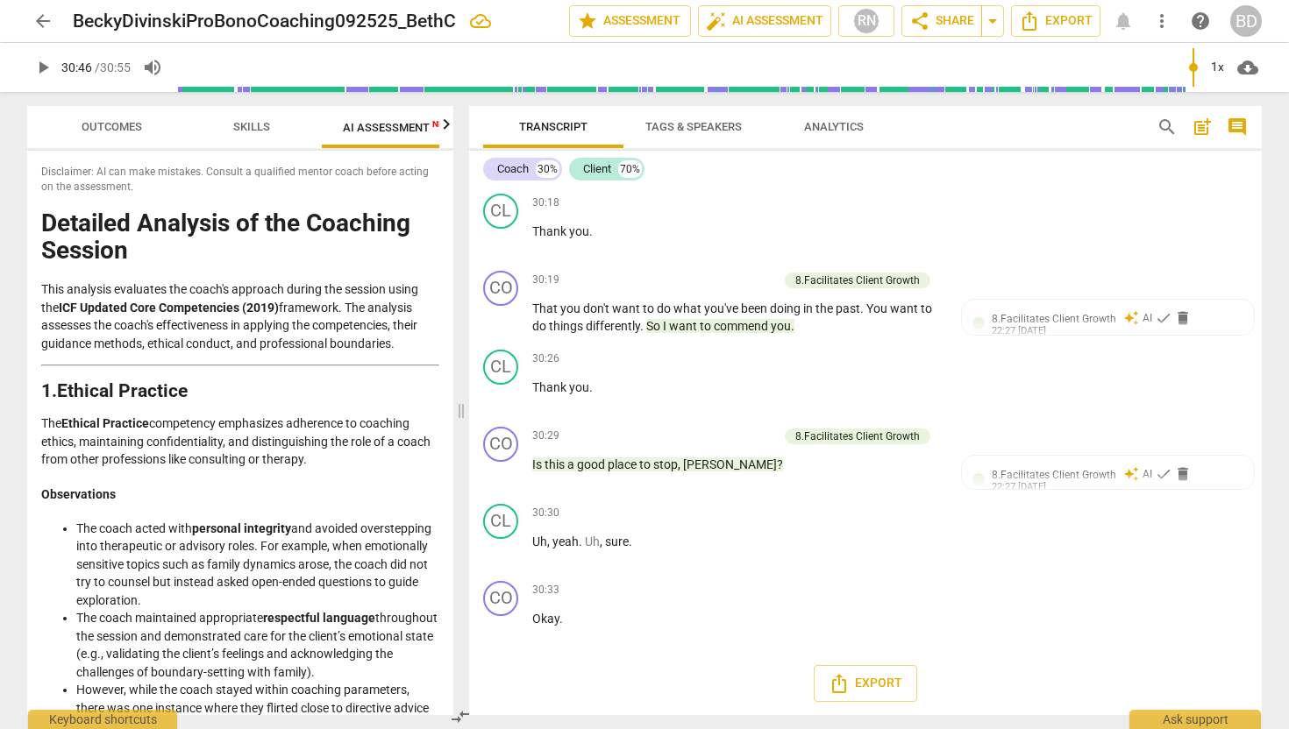
type input "1847"
